Goal: Task Accomplishment & Management: Use online tool/utility

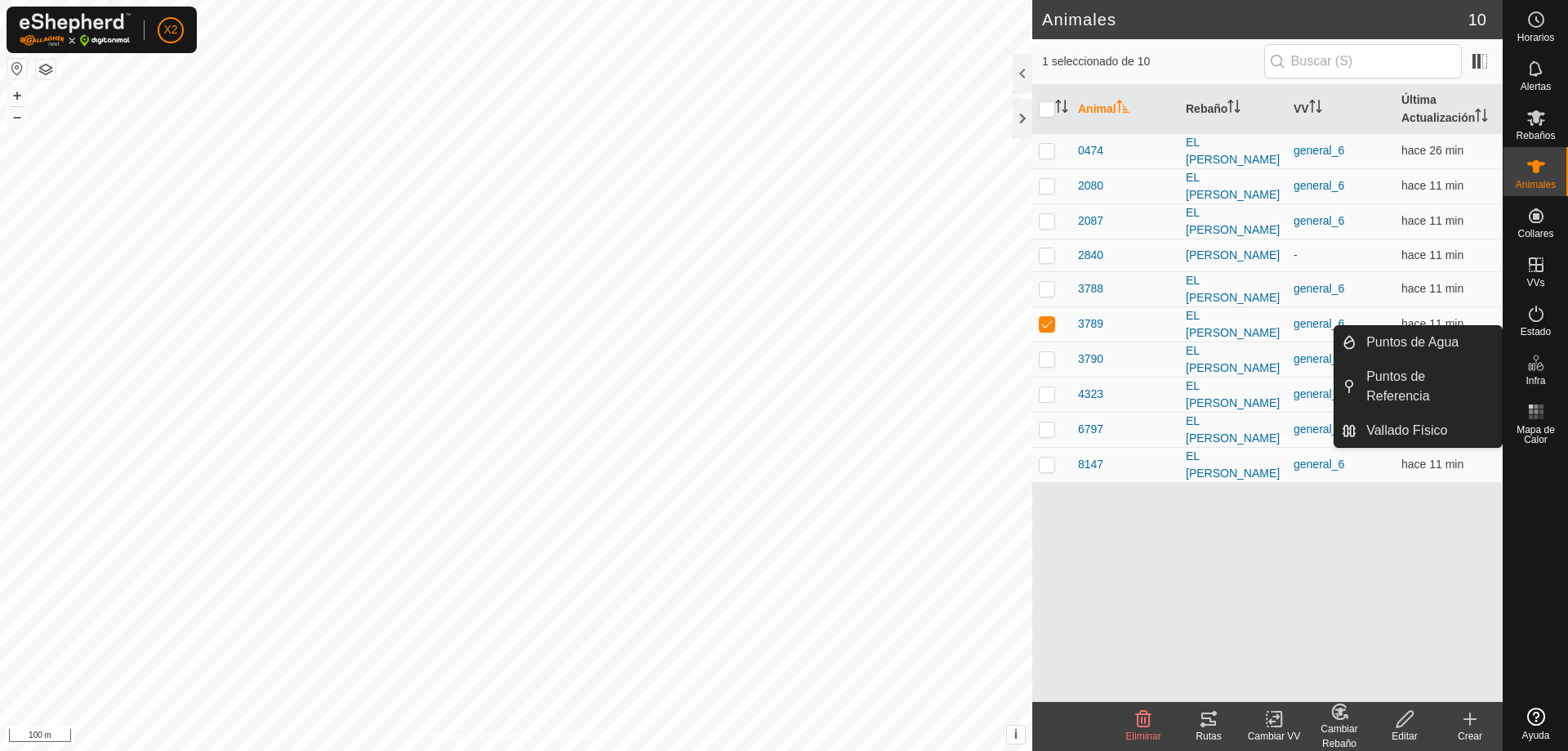
click at [1287, 516] on div "Animal Rebaño VV Última Actualización 0474 EL [PERSON_NAME] general_6 hace 26 m…" at bounding box center [1267, 393] width 471 height 617
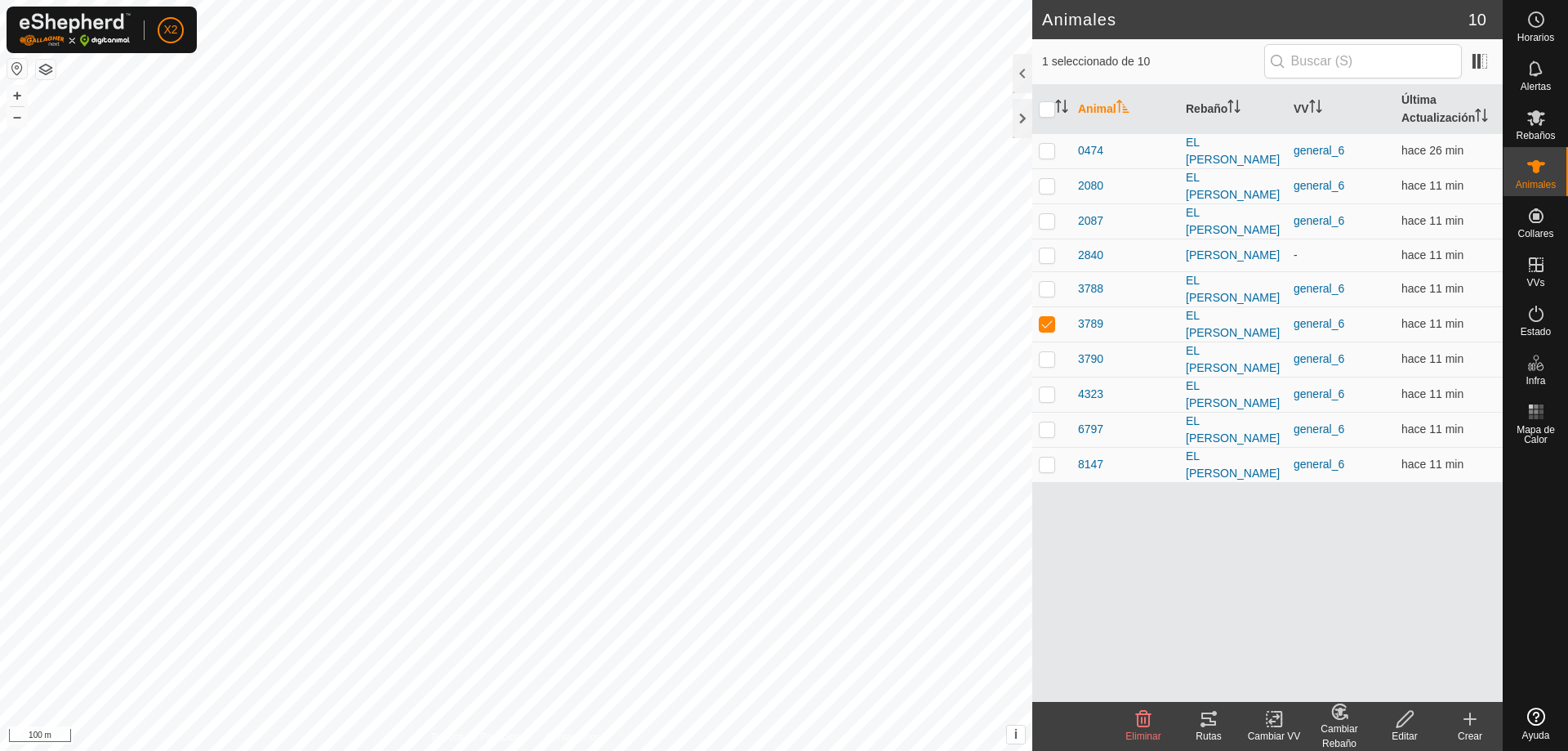
click at [1213, 723] on icon at bounding box center [1208, 719] width 20 height 20
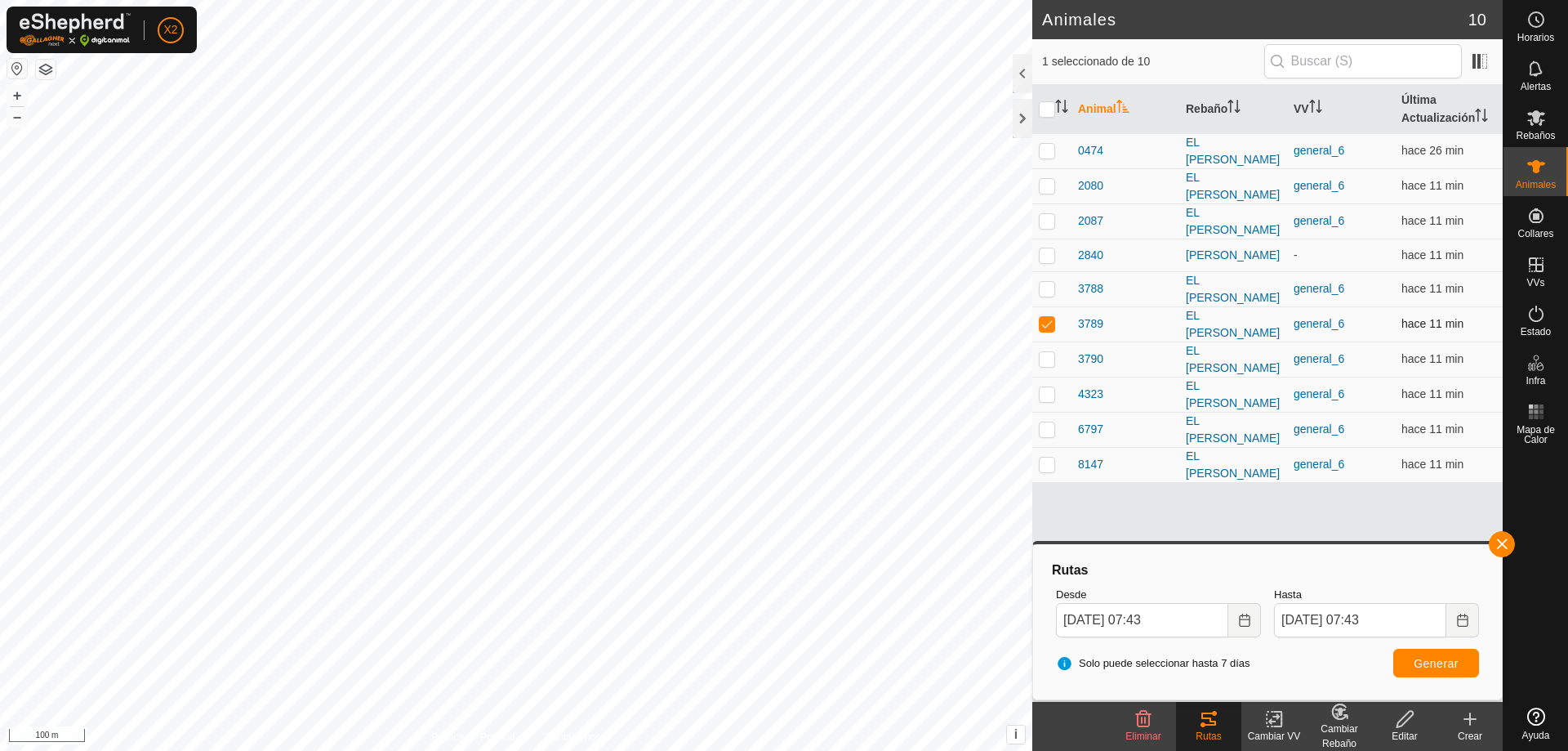
click at [1037, 320] on td at bounding box center [1051, 323] width 39 height 36
checkbox input "false"
click at [1046, 151] on p-checkbox at bounding box center [1046, 150] width 16 height 13
checkbox input "true"
click at [1428, 668] on span "Generar" at bounding box center [1436, 663] width 45 height 13
